Goal: Communication & Community: Connect with others

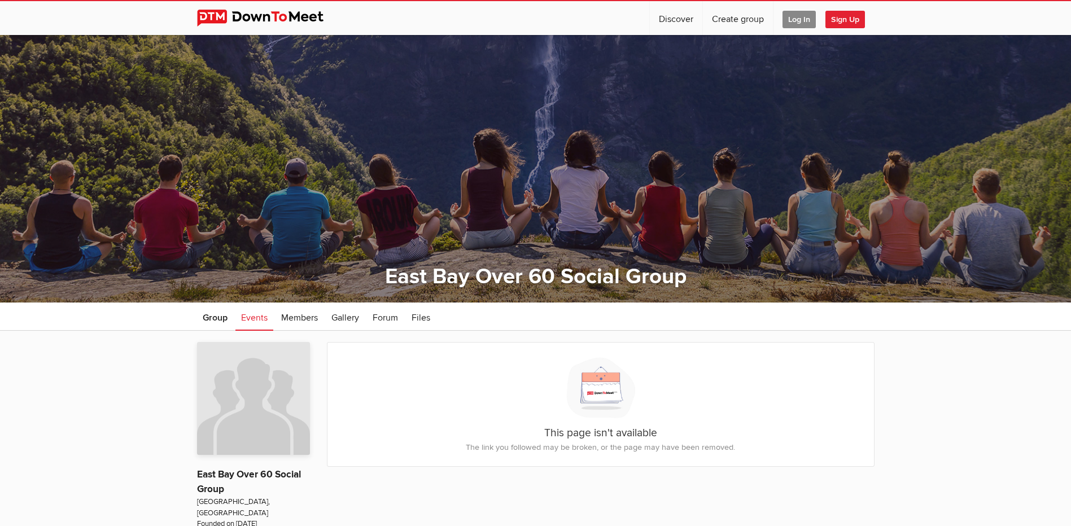
click at [852, 21] on span "Sign Up" at bounding box center [845, 19] width 40 height 17
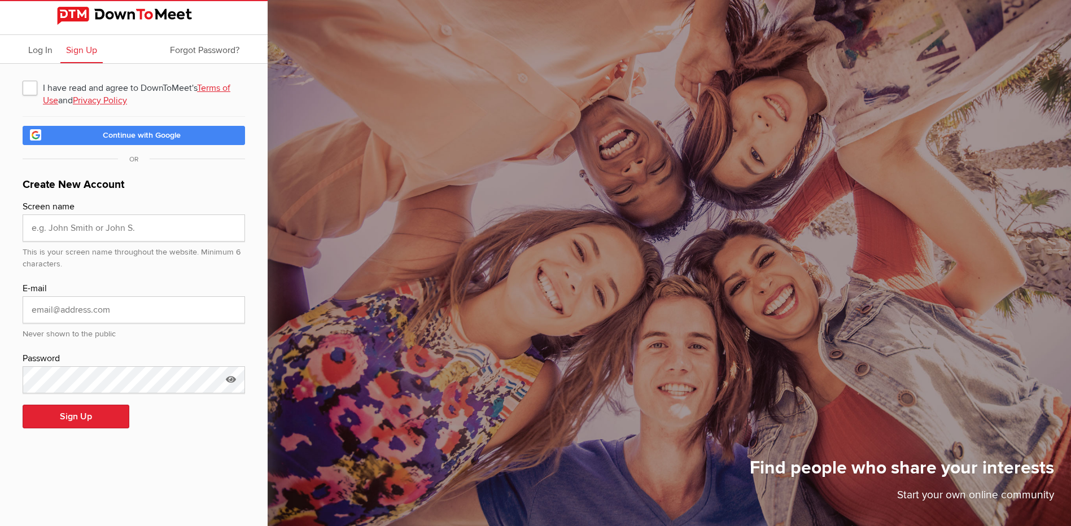
click at [30, 89] on span "I have read and agree to DownToMeet's Terms of Use and Privacy Policy" at bounding box center [134, 87] width 222 height 20
click at [23, 77] on input "I have read and agree to DownToMeet's Terms of Use and Privacy Policy" at bounding box center [22, 77] width 1 height 1
checkbox input "true"
click at [86, 225] on input "text" at bounding box center [134, 227] width 222 height 27
type input "[PERSON_NAME]"
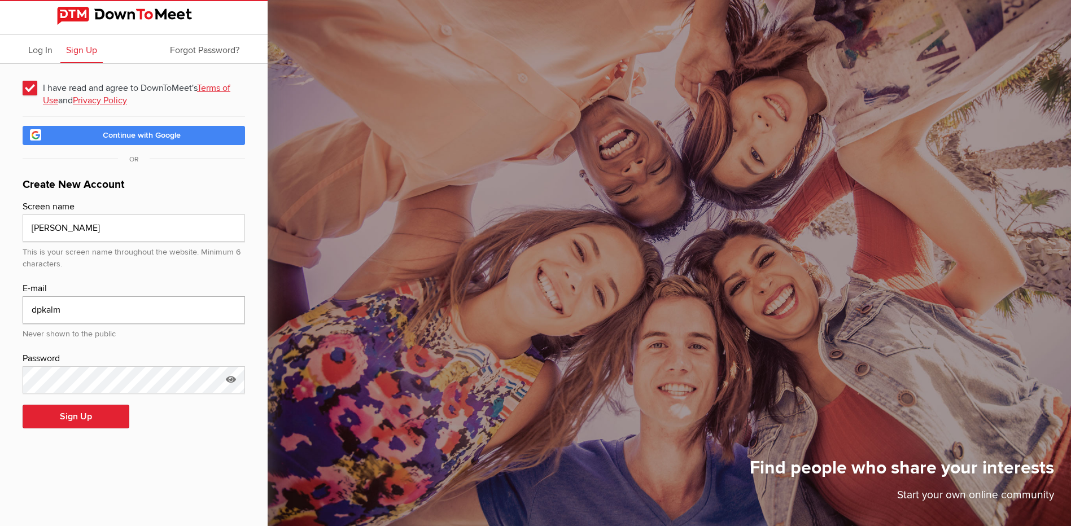
type input "[EMAIL_ADDRESS][DOMAIN_NAME]"
click at [100, 418] on button "Sign Up" at bounding box center [76, 417] width 107 height 24
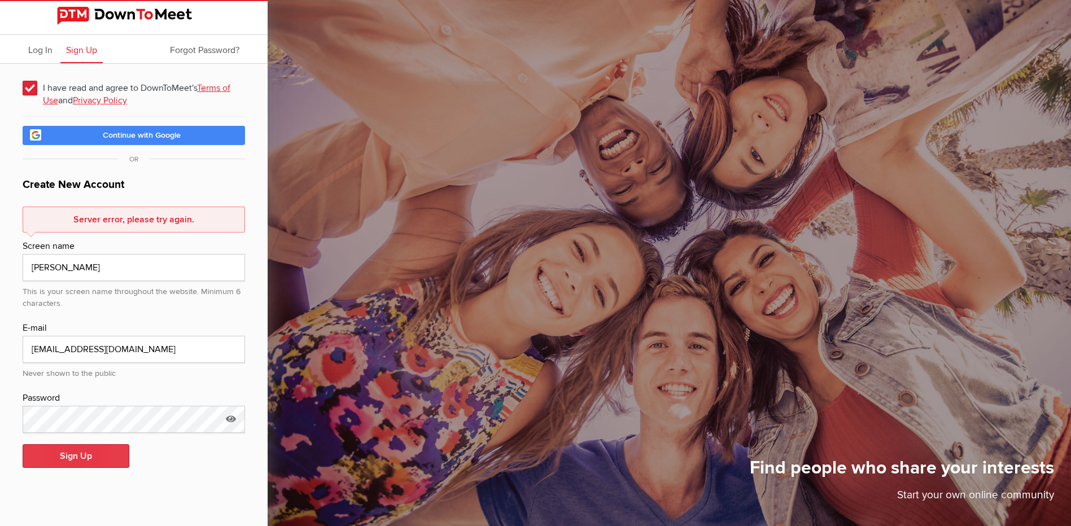
click at [89, 459] on button "Sign Up" at bounding box center [76, 456] width 107 height 24
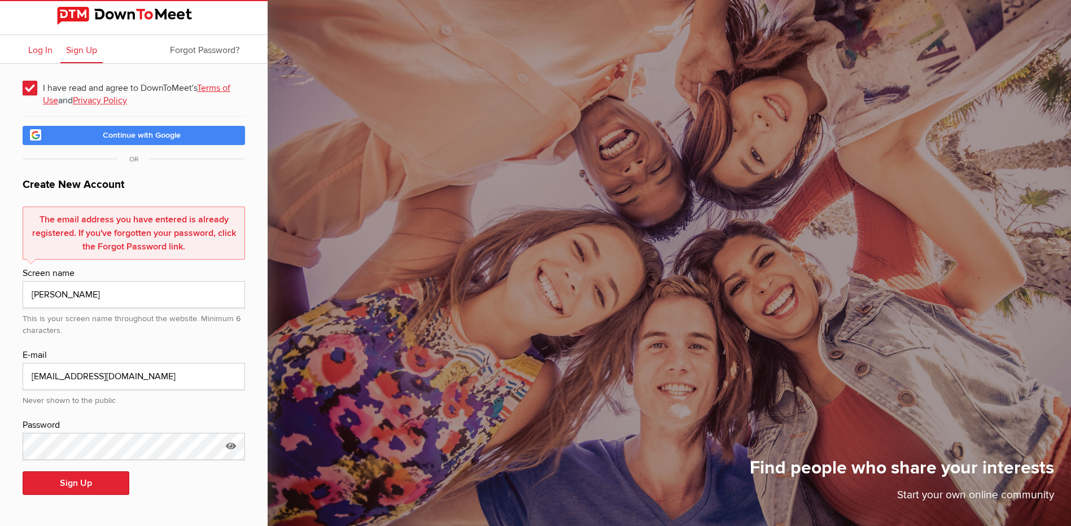
click at [37, 54] on span "Log In" at bounding box center [40, 50] width 24 height 11
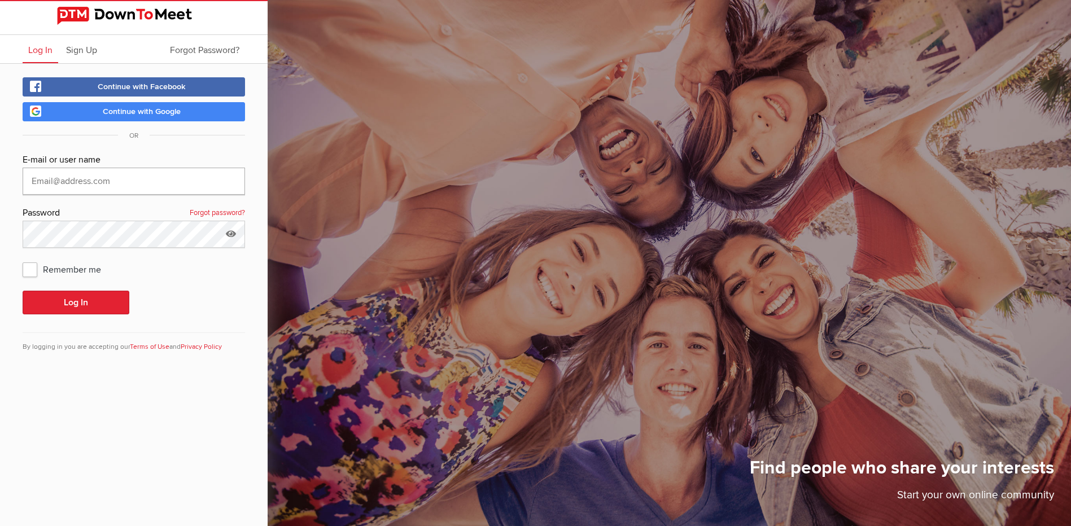
click at [82, 179] on input "text" at bounding box center [134, 181] width 222 height 27
type input "[EMAIL_ADDRESS][DOMAIN_NAME]"
click at [85, 301] on button "Log In" at bounding box center [76, 303] width 107 height 24
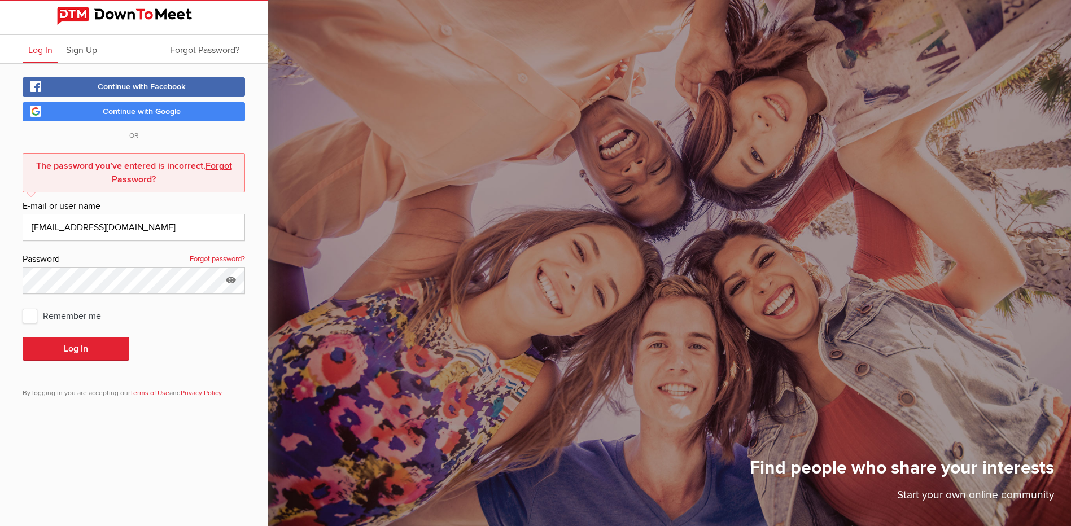
click at [216, 167] on link "Forgot Password?" at bounding box center [172, 172] width 120 height 25
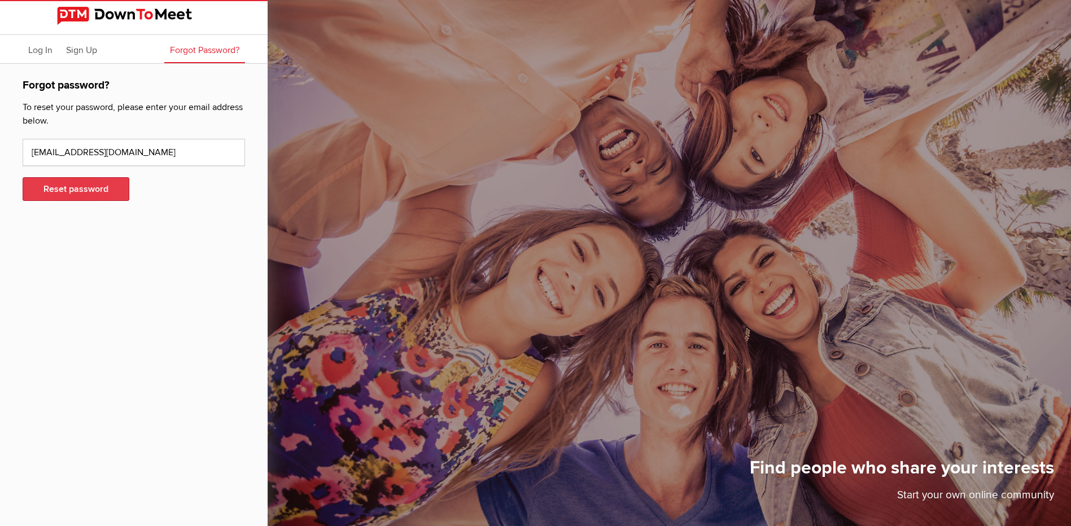
click at [105, 192] on button "Reset password" at bounding box center [76, 189] width 107 height 24
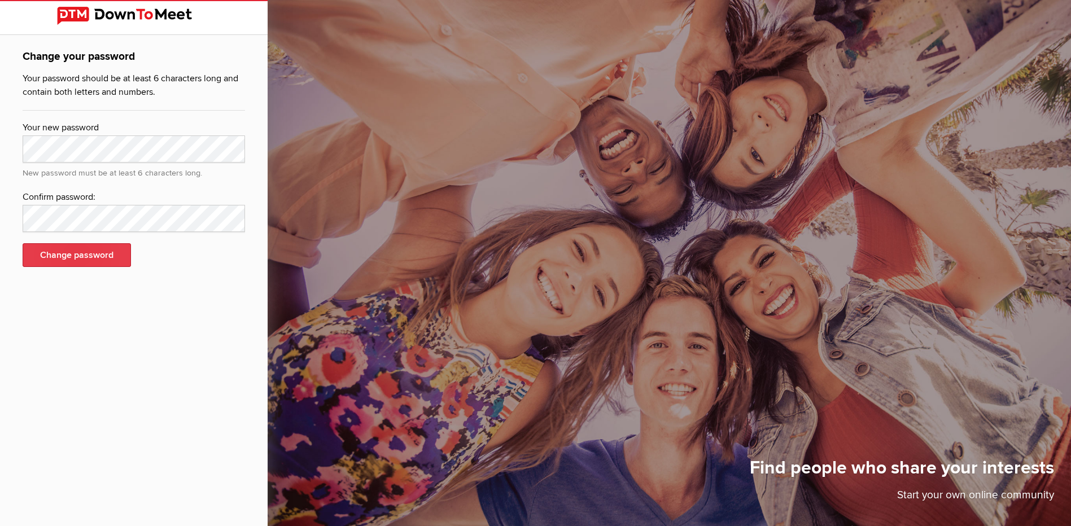
click at [97, 258] on button "Change password" at bounding box center [77, 255] width 108 height 24
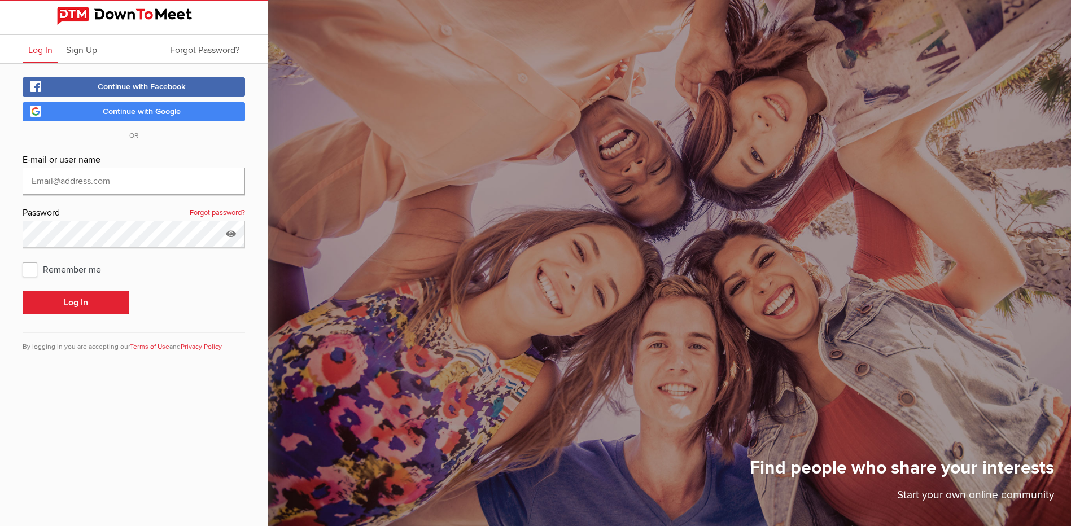
click at [56, 177] on input "text" at bounding box center [134, 181] width 222 height 27
type input "[EMAIL_ADDRESS][DOMAIN_NAME]"
click at [27, 268] on span "Remember me" at bounding box center [68, 269] width 90 height 20
click at [23, 259] on input "Remember me" at bounding box center [22, 258] width 1 height 1
checkbox input "true"
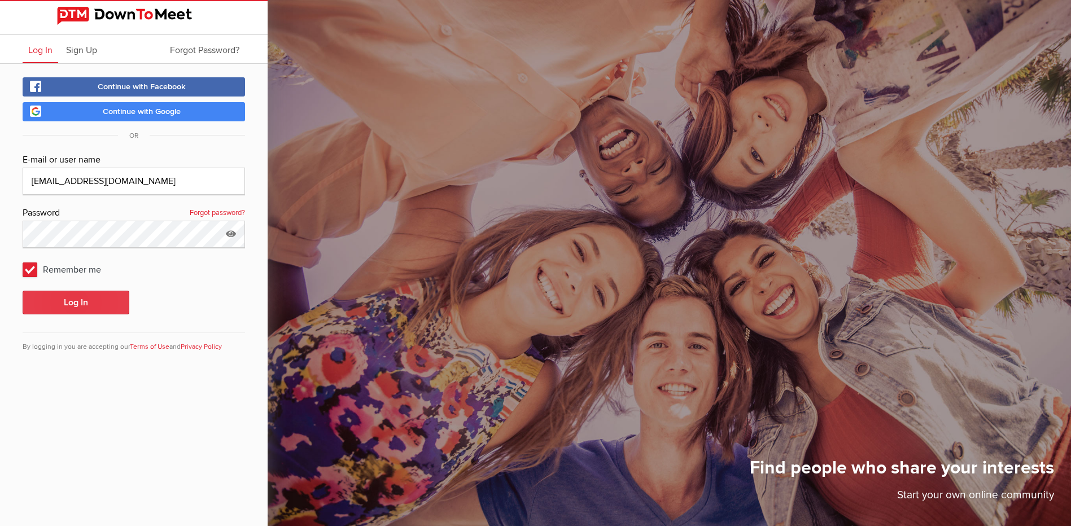
click at [66, 295] on button "Log In" at bounding box center [76, 303] width 107 height 24
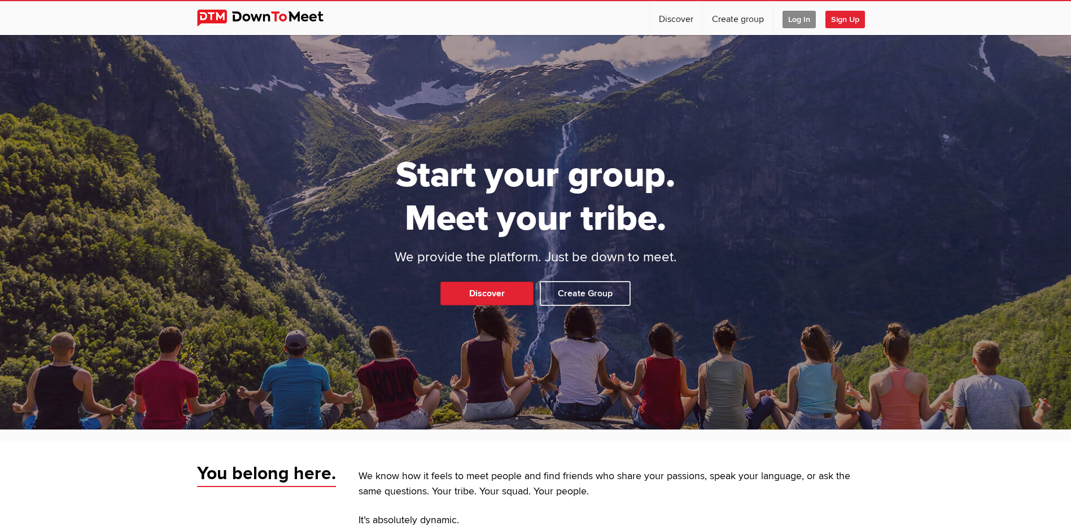
click at [798, 25] on span "Log In" at bounding box center [798, 19] width 33 height 17
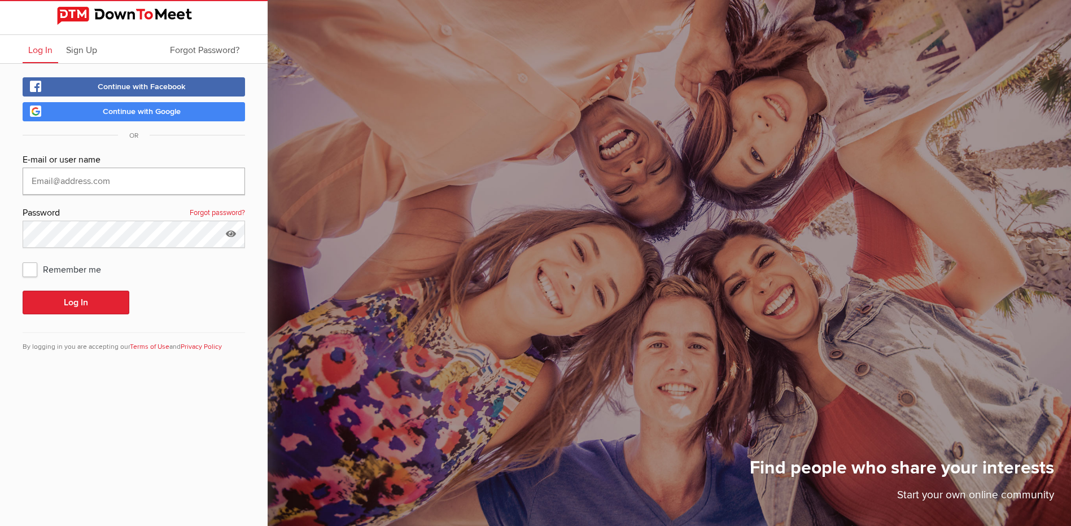
type input "dpkalm@yahoo.com"
click at [70, 304] on button "Log In" at bounding box center [76, 303] width 107 height 24
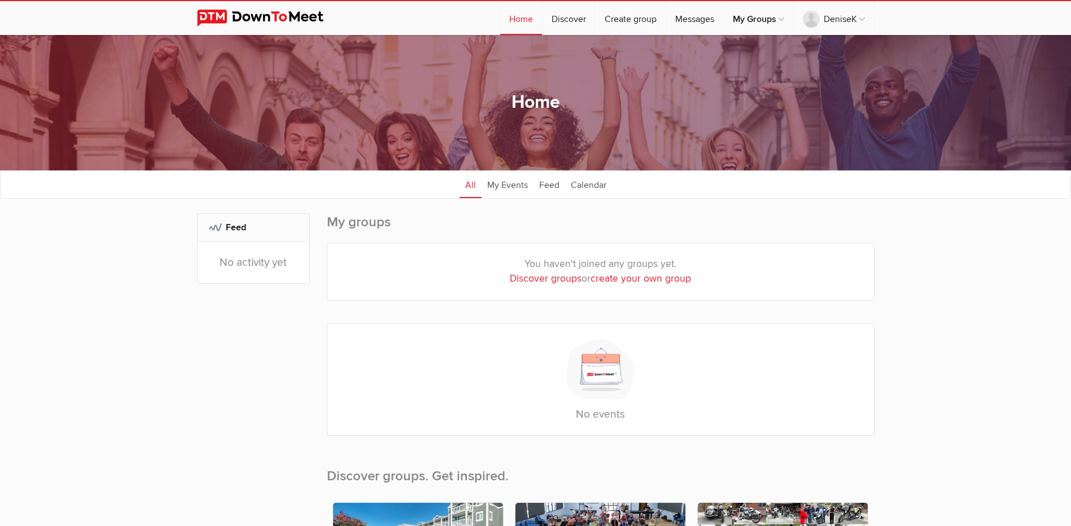
click at [549, 282] on link "Discover groups" at bounding box center [546, 279] width 72 height 12
select select "null"
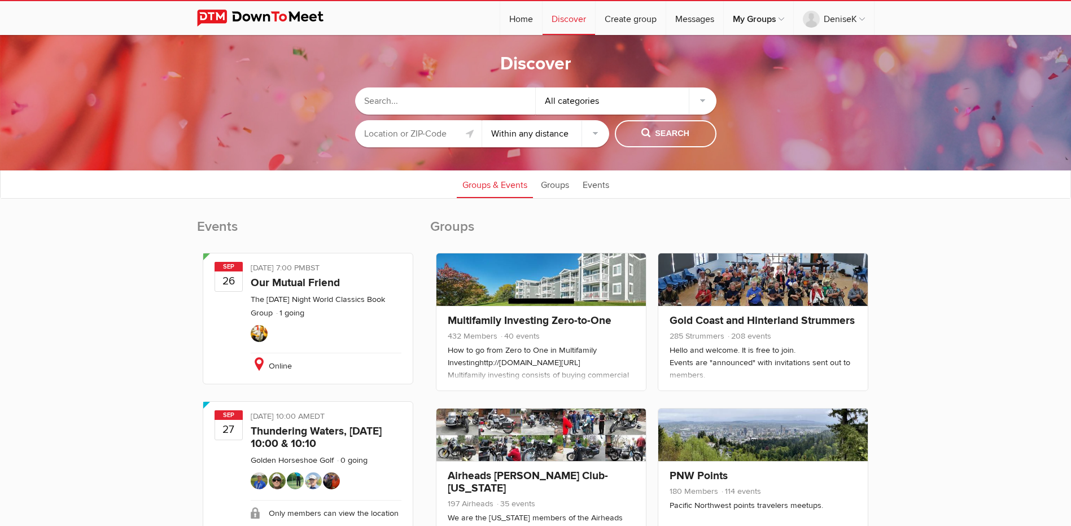
click at [419, 133] on input "text" at bounding box center [418, 133] width 127 height 27
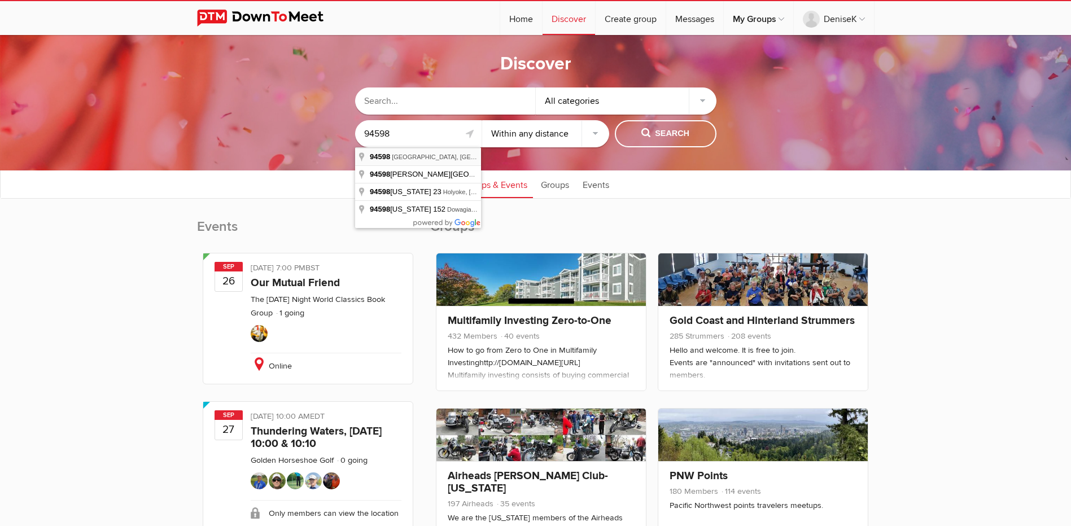
type input "Walnut Creek, CA 94598, USA"
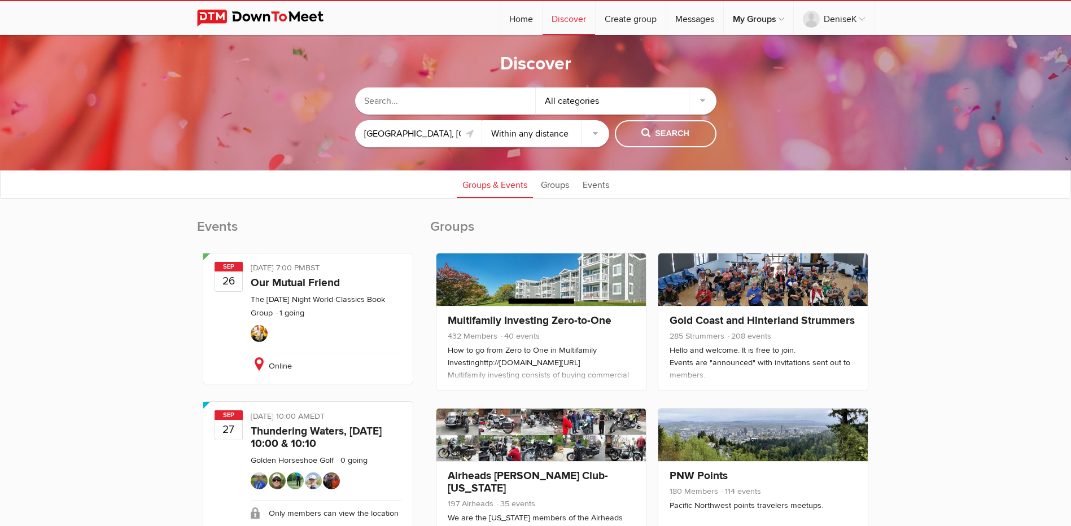
click at [406, 98] on input "text" at bounding box center [445, 100] width 181 height 27
type input "East Bay Over"
click at [649, 128] on span "Search" at bounding box center [665, 134] width 48 height 12
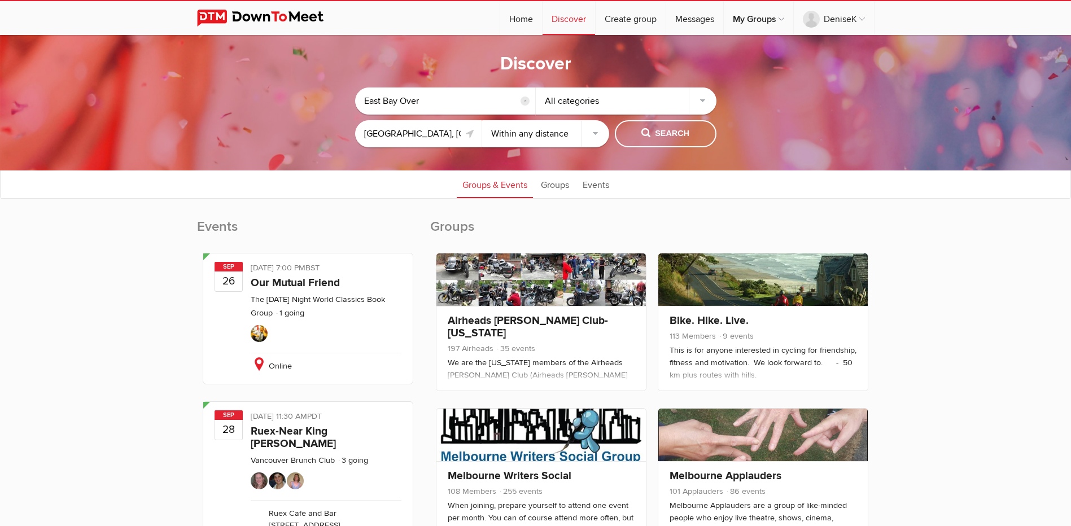
click at [597, 133] on select "Within 10 miles Within 25 miles Within 50 miles Within 100 miles Within any dis…" at bounding box center [545, 133] width 127 height 27
select select "10"
click at [482, 120] on select "Within 10 miles Within 25 miles Within 50 miles Within 100 miles Within any dis…" at bounding box center [545, 133] width 127 height 27
click at [660, 130] on span "Search" at bounding box center [665, 134] width 48 height 12
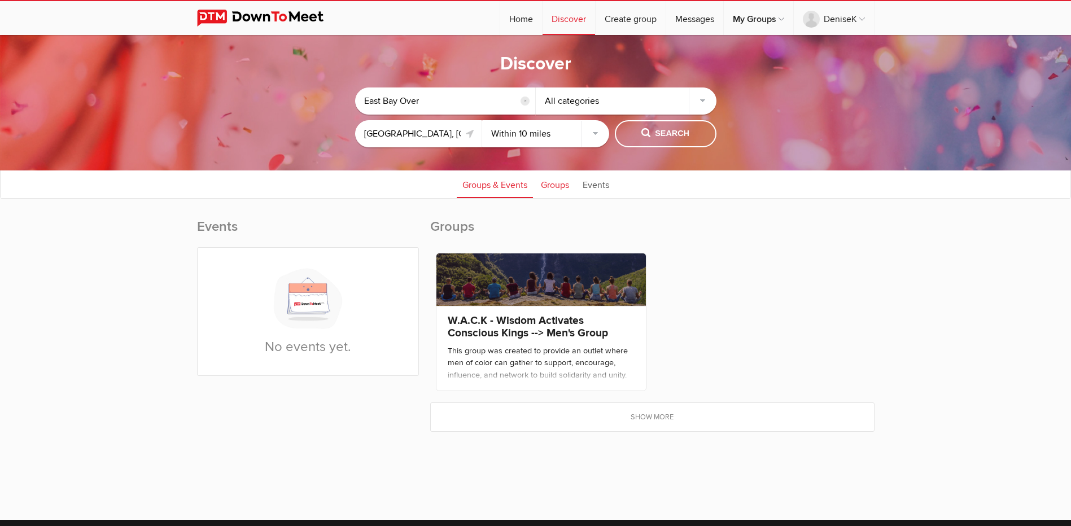
click at [554, 185] on link "Groups" at bounding box center [555, 184] width 40 height 28
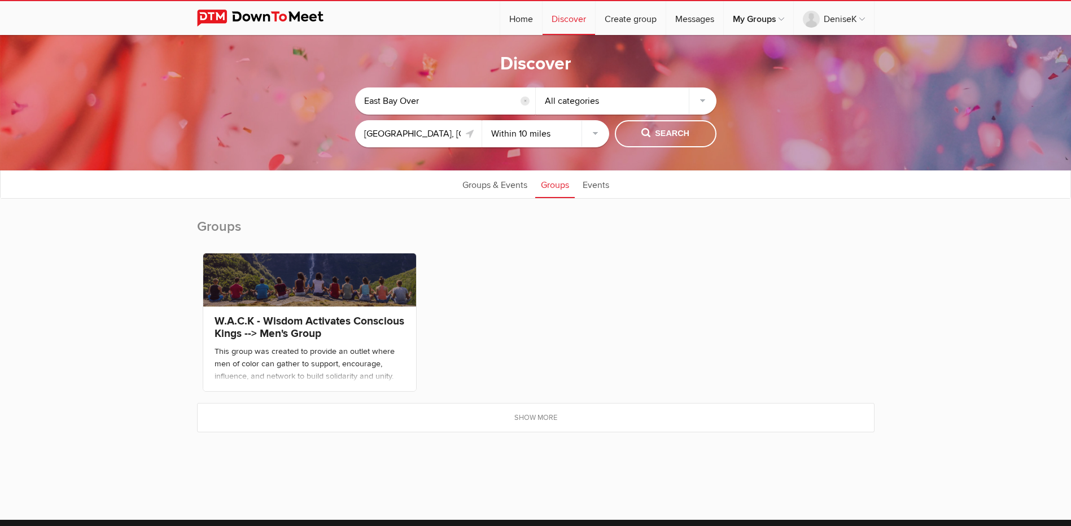
drag, startPoint x: 437, startPoint y: 94, endPoint x: 343, endPoint y: 89, distance: 93.9
click at [343, 89] on sp-group-common-search-cat-loc "East Bay Over reset All categories Walnut Creek, CA 94598, USA Within 10 miles …" at bounding box center [535, 114] width 958 height 77
click at [706, 101] on div "All categories" at bounding box center [626, 100] width 181 height 27
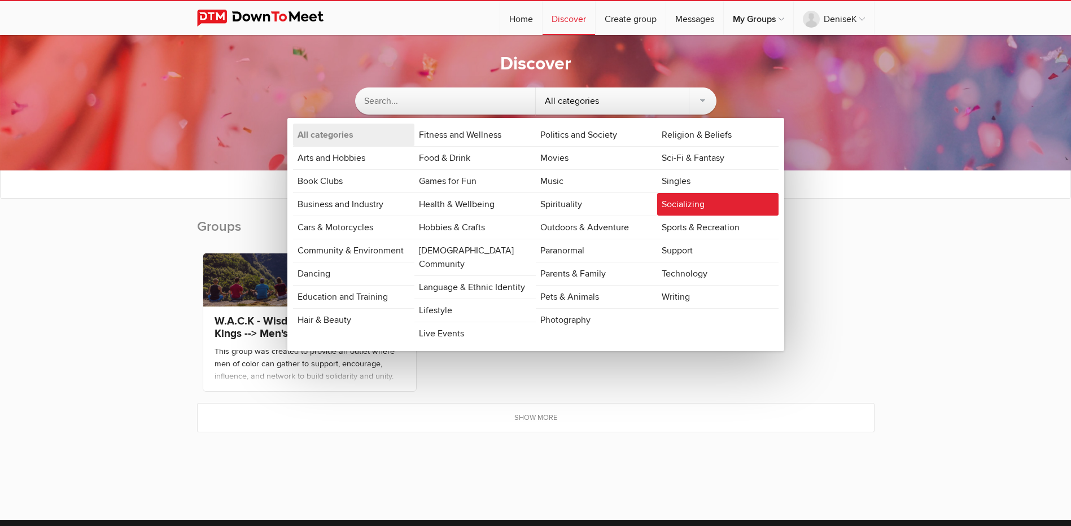
click at [673, 201] on link "Socializing" at bounding box center [717, 204] width 121 height 23
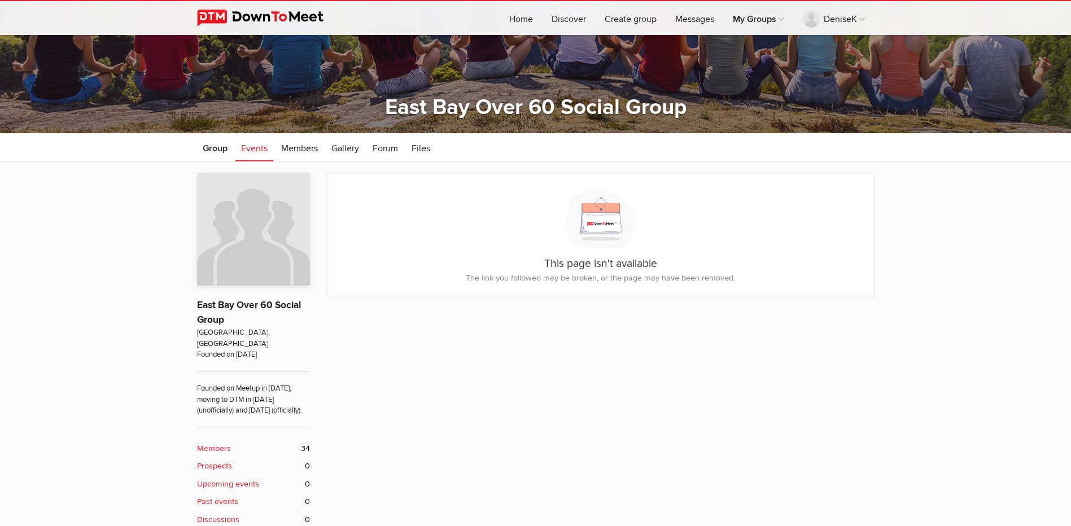
scroll to position [56, 0]
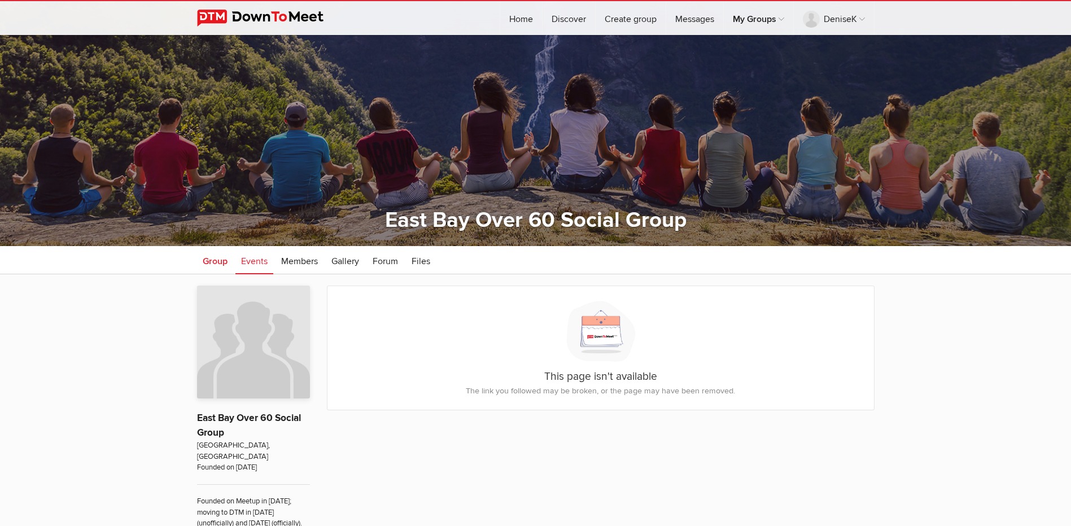
click at [214, 261] on span "Group" at bounding box center [215, 261] width 25 height 11
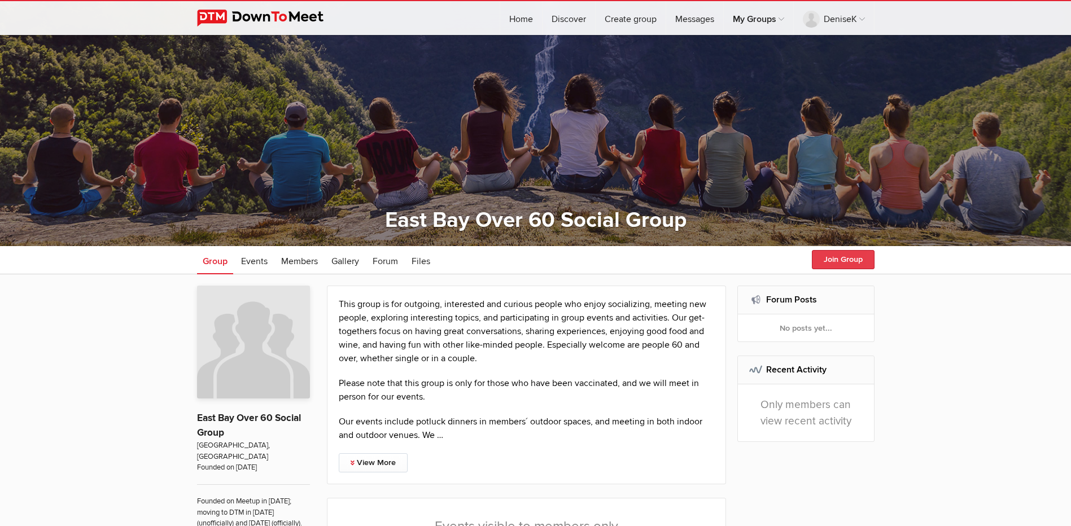
click at [835, 260] on button "Join Group" at bounding box center [843, 259] width 63 height 19
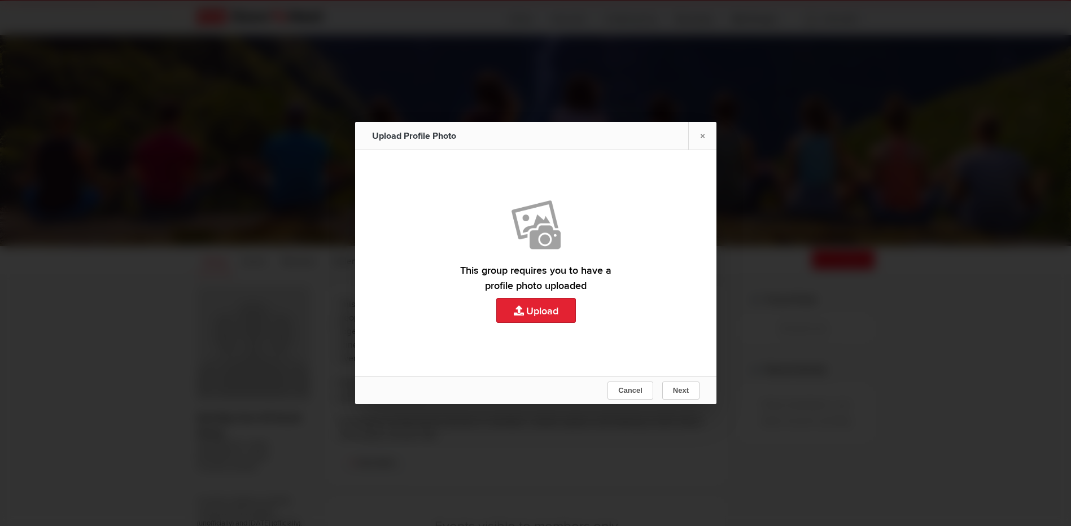
click at [551, 306] on link "Upload" at bounding box center [535, 263] width 361 height 226
type input "C:\fakepath\Cover.jpg"
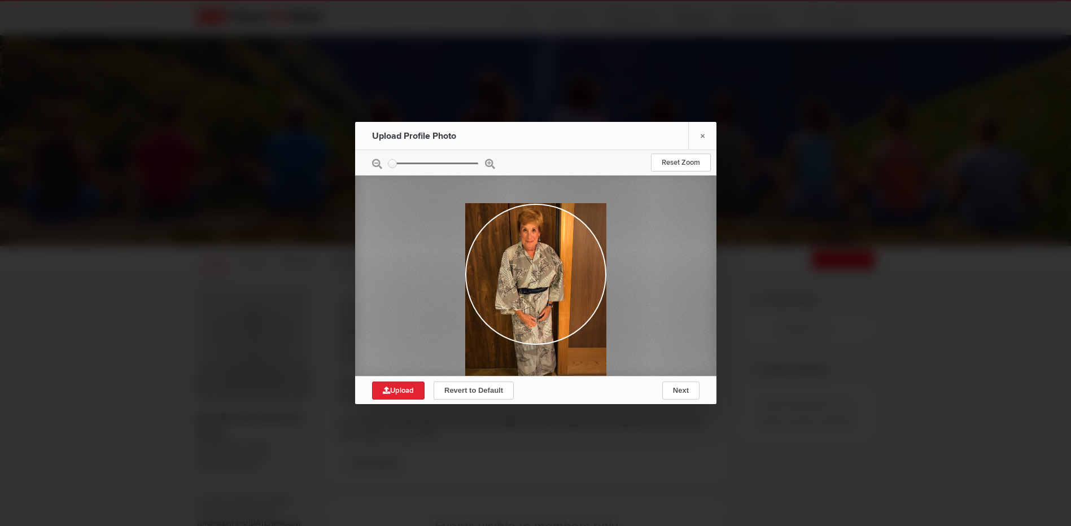
drag, startPoint x: 551, startPoint y: 264, endPoint x: 534, endPoint y: 317, distance: 55.5
click at [534, 317] on div at bounding box center [535, 297] width 141 height 188
click at [687, 388] on span "Next" at bounding box center [680, 390] width 16 height 8
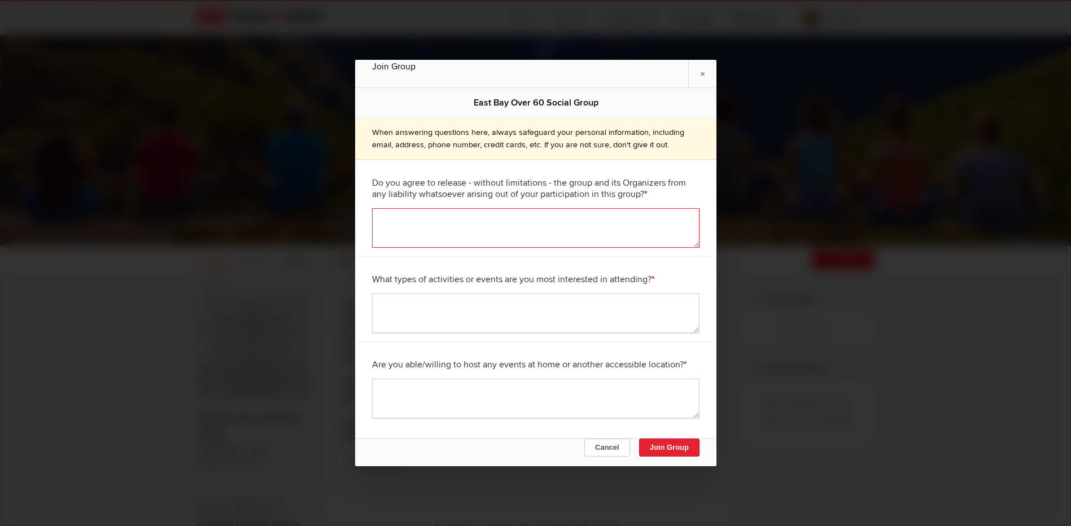
click at [468, 219] on textarea at bounding box center [535, 228] width 327 height 40
type textarea "Yes"
type textarea "Hiking, coffee, evening gatherings like music and events"
click at [446, 391] on textarea at bounding box center [535, 399] width 327 height 40
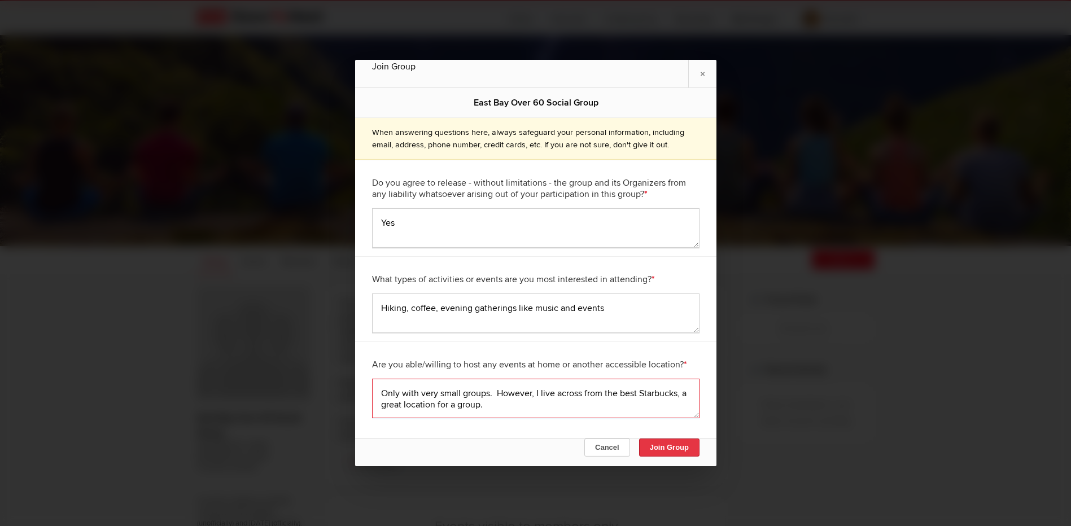
type textarea "Only with very small groups. However, I live across from the best Starbucks, a …"
click at [686, 445] on button "Join Group" at bounding box center [668, 448] width 60 height 18
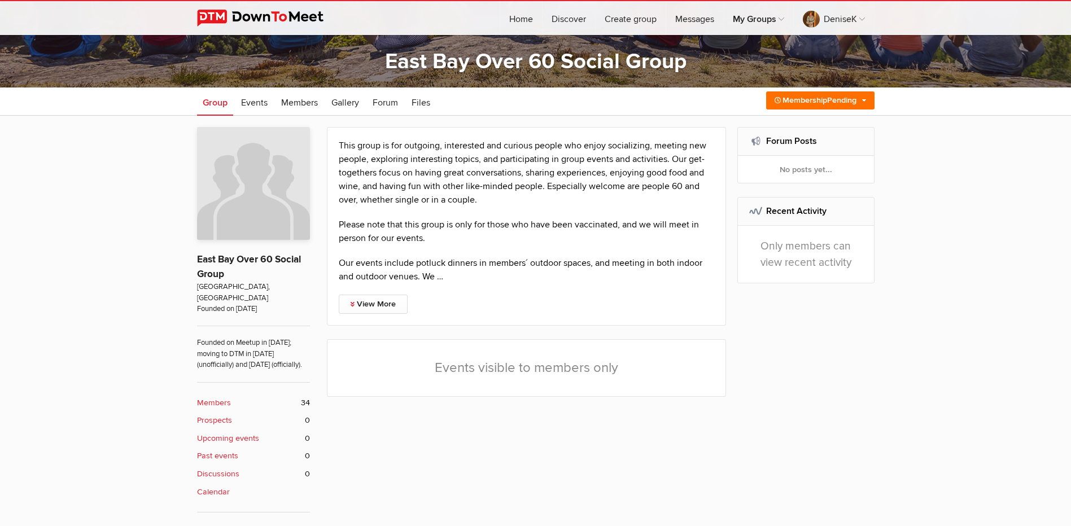
scroll to position [226, 0]
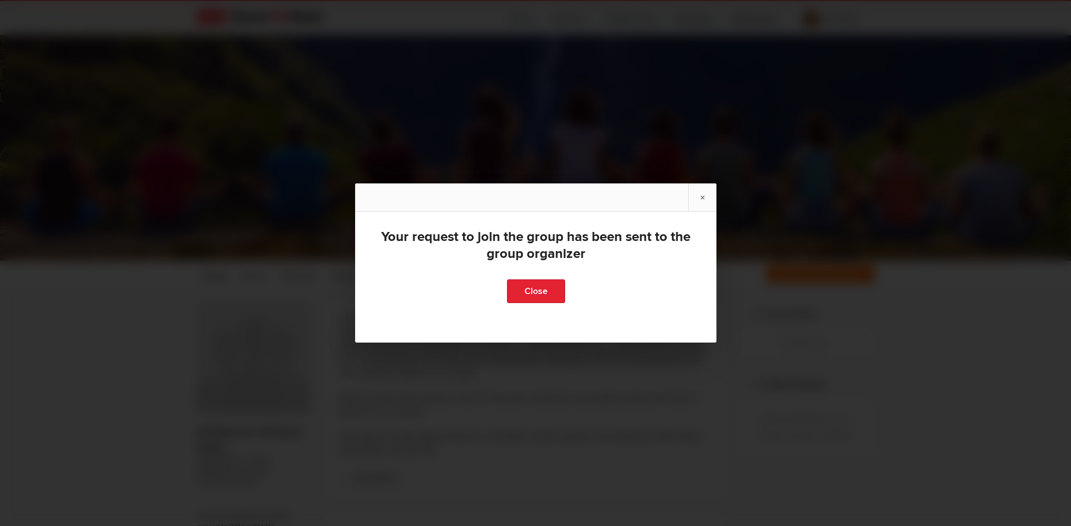
scroll to position [113, 0]
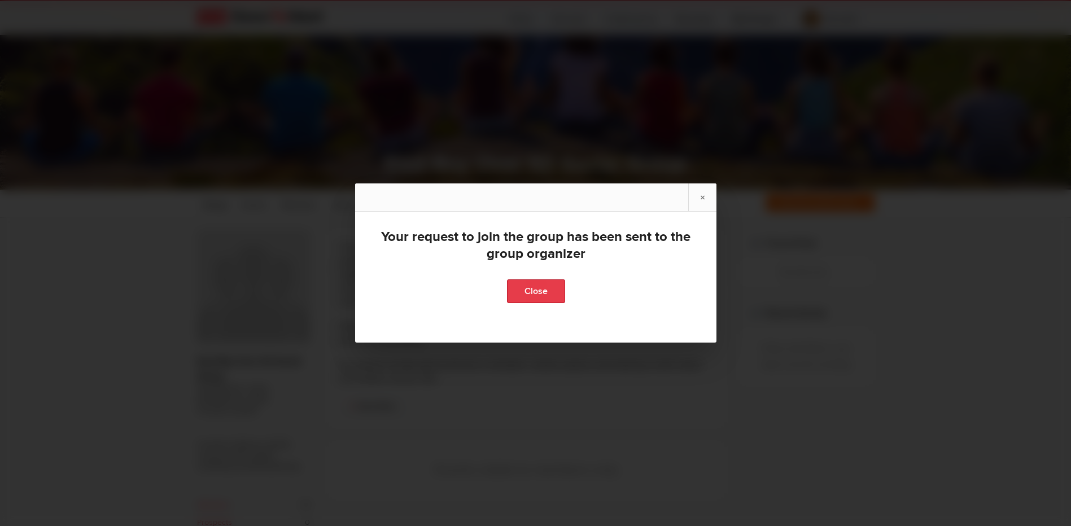
click at [534, 292] on link "Close" at bounding box center [535, 291] width 58 height 24
